Goal: Information Seeking & Learning: Learn about a topic

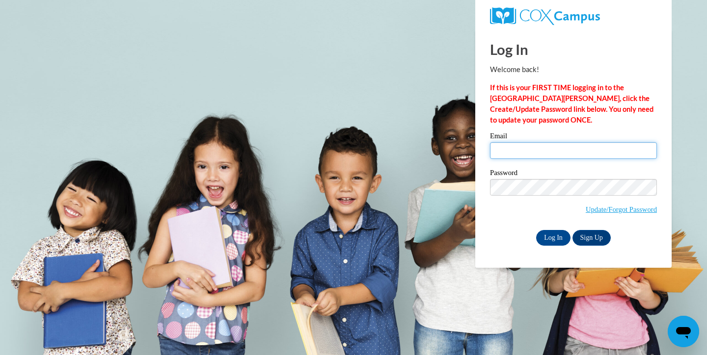
type input "ashley.baker@muskegonorway.org"
click at [547, 234] on input "Log In" at bounding box center [553, 238] width 34 height 16
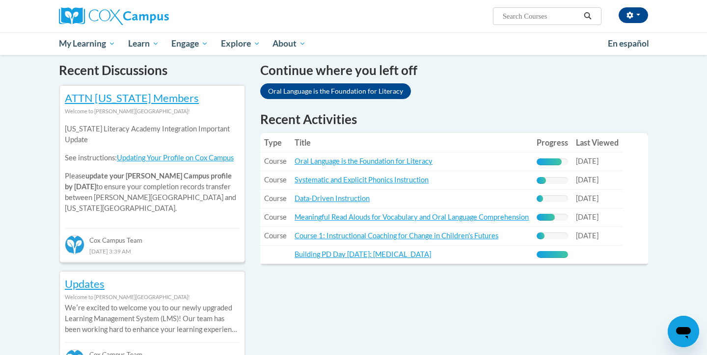
scroll to position [300, 0]
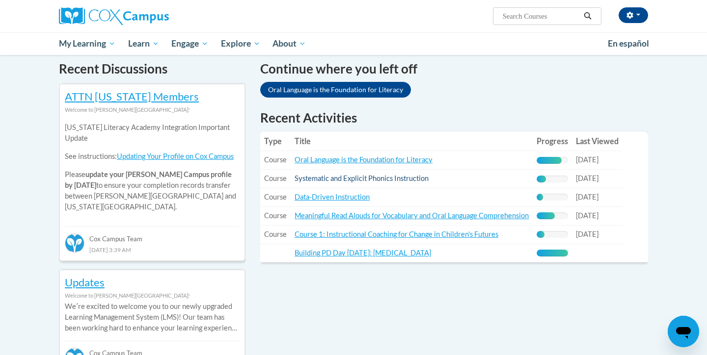
click at [415, 176] on link "Systematic and Explicit Phonics Instruction" at bounding box center [361, 178] width 134 height 8
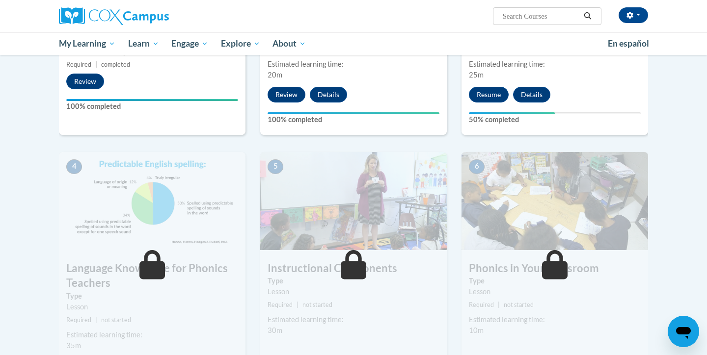
scroll to position [361, 0]
click at [480, 94] on button "Resume" at bounding box center [489, 94] width 40 height 16
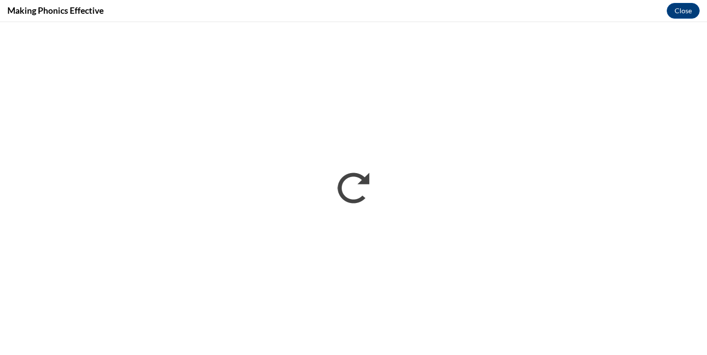
scroll to position [0, 0]
